Goal: Transaction & Acquisition: Subscribe to service/newsletter

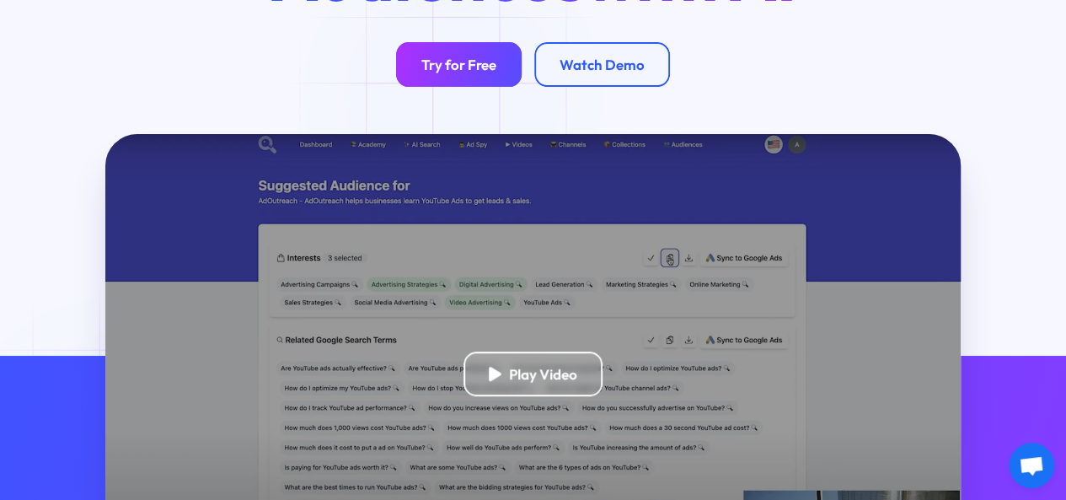
click at [459, 87] on link "Try for Free" at bounding box center [459, 64] width 126 height 45
